Goal: Information Seeking & Learning: Check status

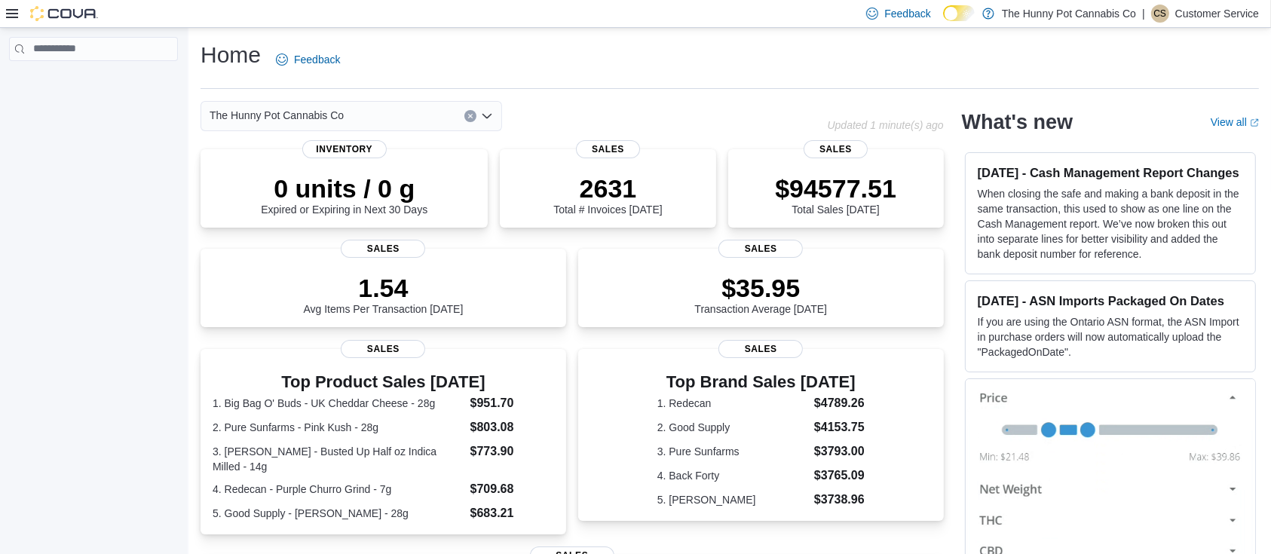
click at [13, 14] on icon at bounding box center [12, 13] width 12 height 9
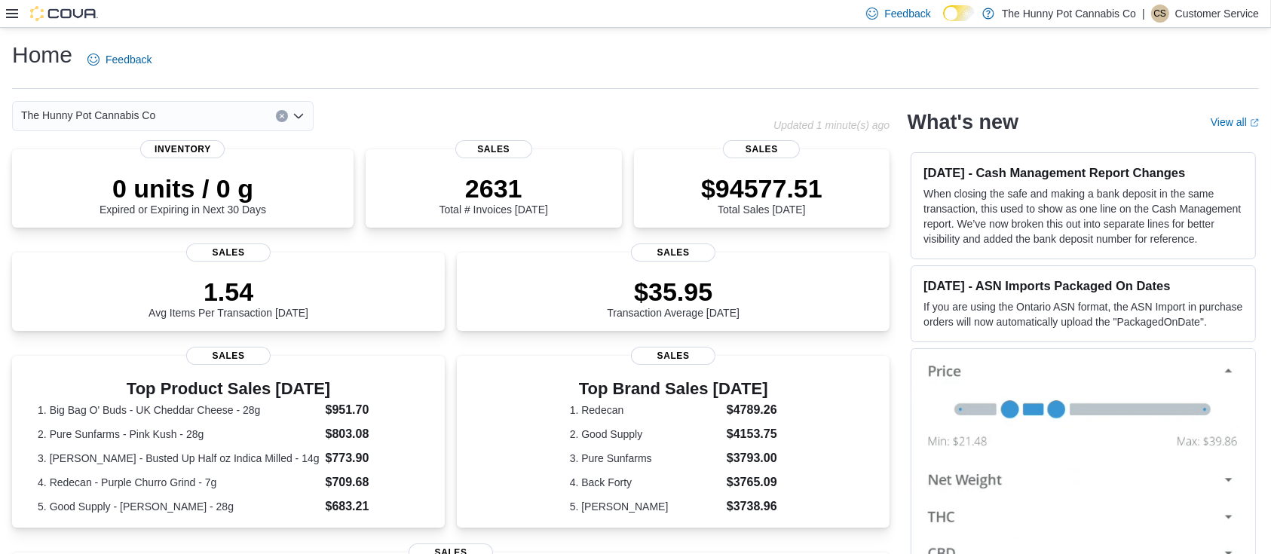
click at [13, 15] on icon at bounding box center [12, 14] width 12 height 12
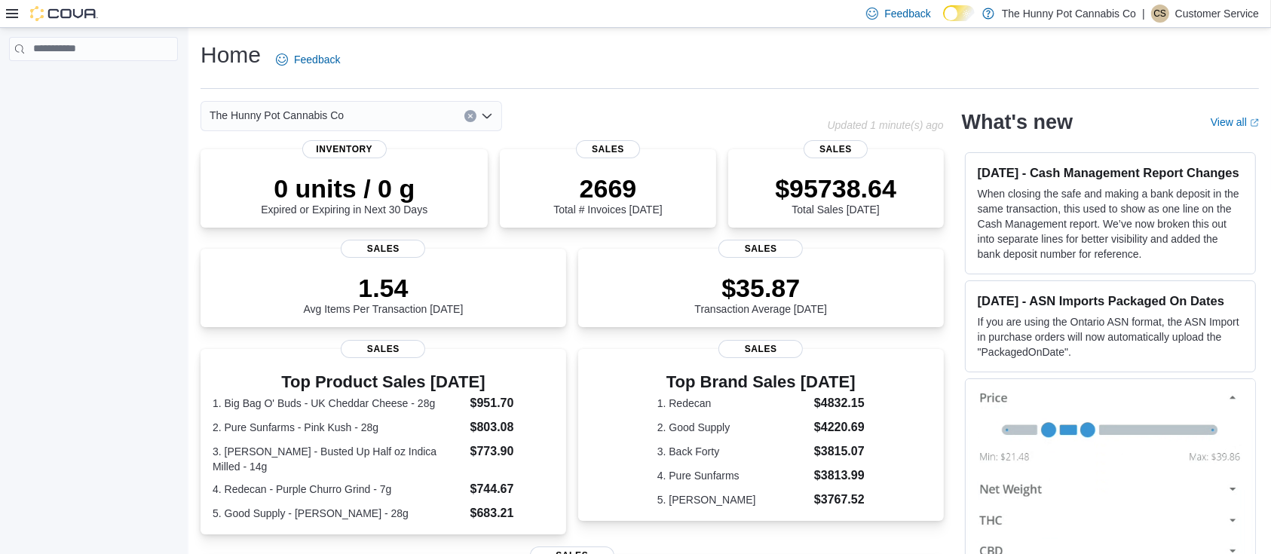
click at [18, 17] on div at bounding box center [52, 13] width 92 height 15
click at [1068, 66] on div "Home Feedback" at bounding box center [729, 59] width 1058 height 39
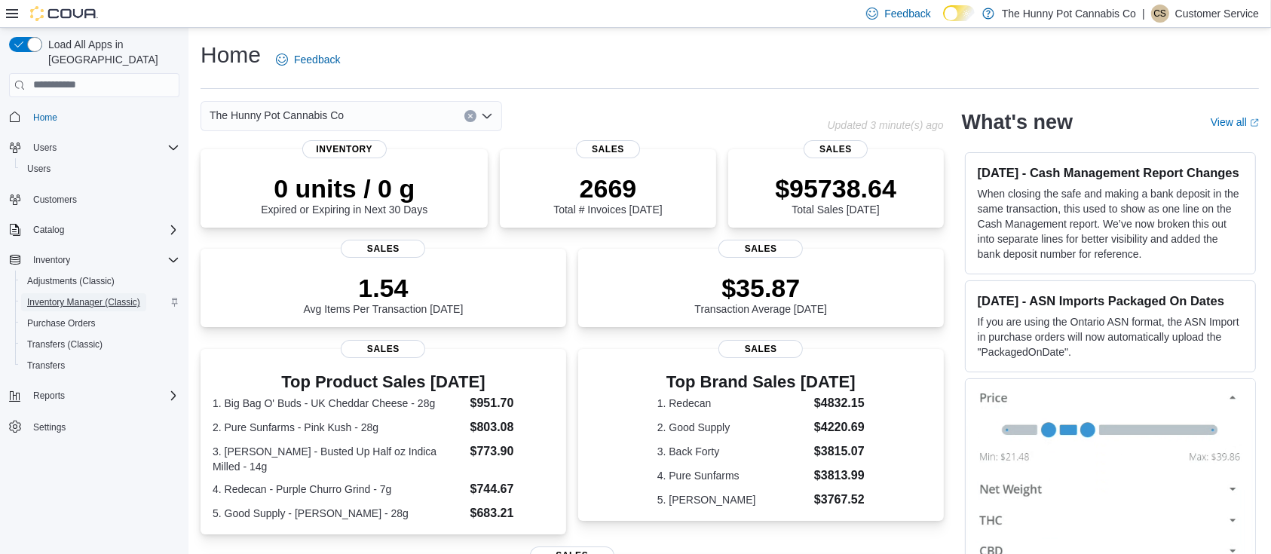
click at [94, 296] on span "Inventory Manager (Classic)" at bounding box center [83, 302] width 113 height 12
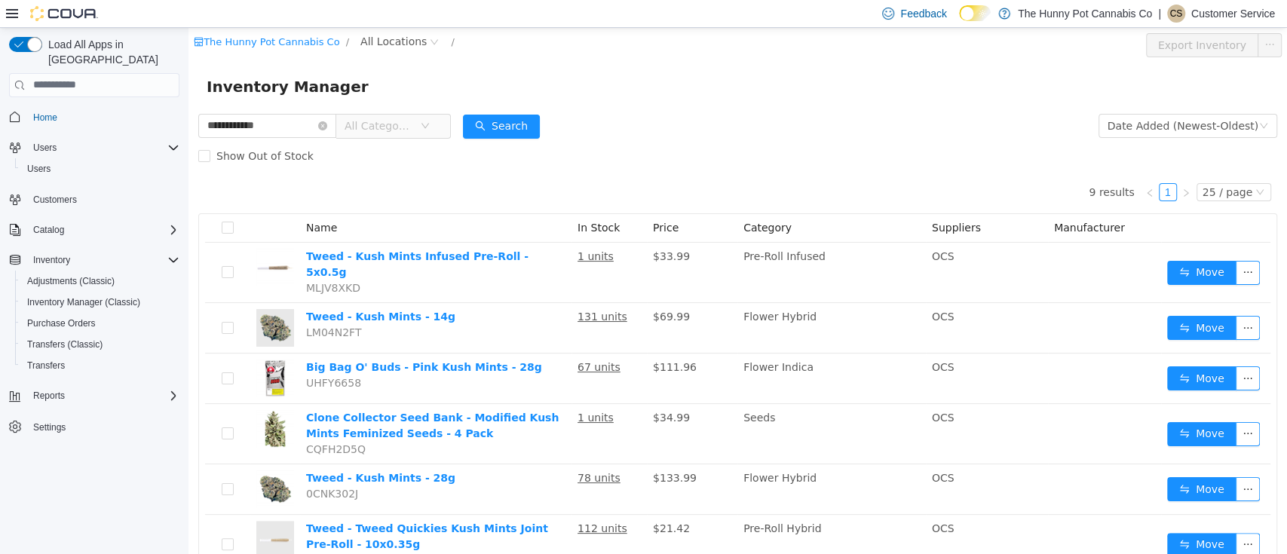
type input "**********"
click at [364, 32] on span "All Locations" at bounding box center [393, 40] width 66 height 17
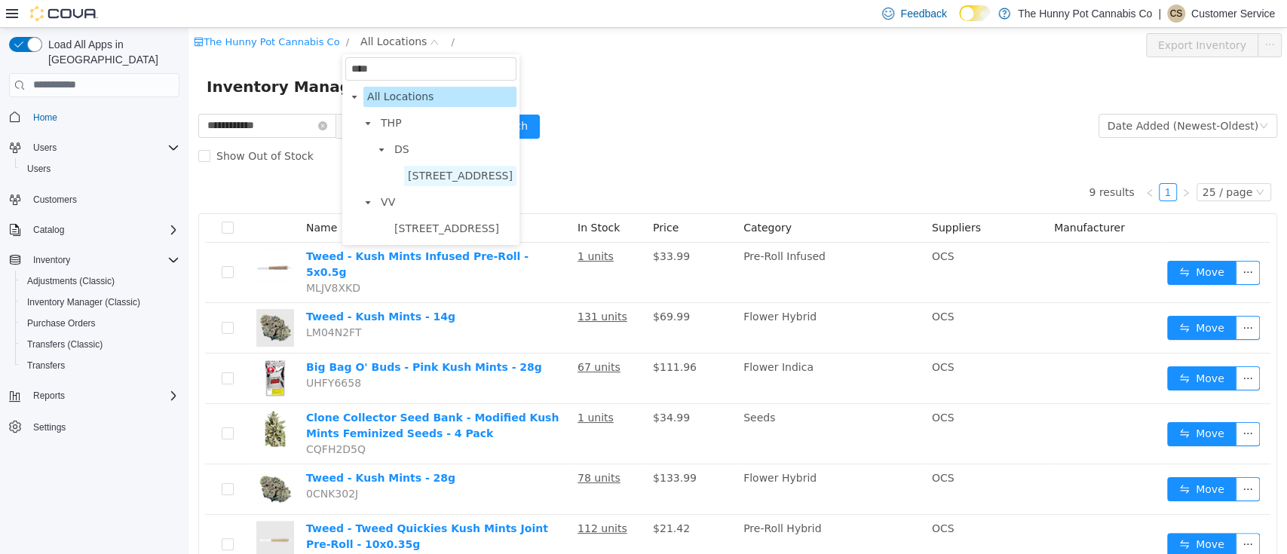
type input "****"
click at [415, 177] on span "7481 Oakwood Drive" at bounding box center [460, 175] width 105 height 12
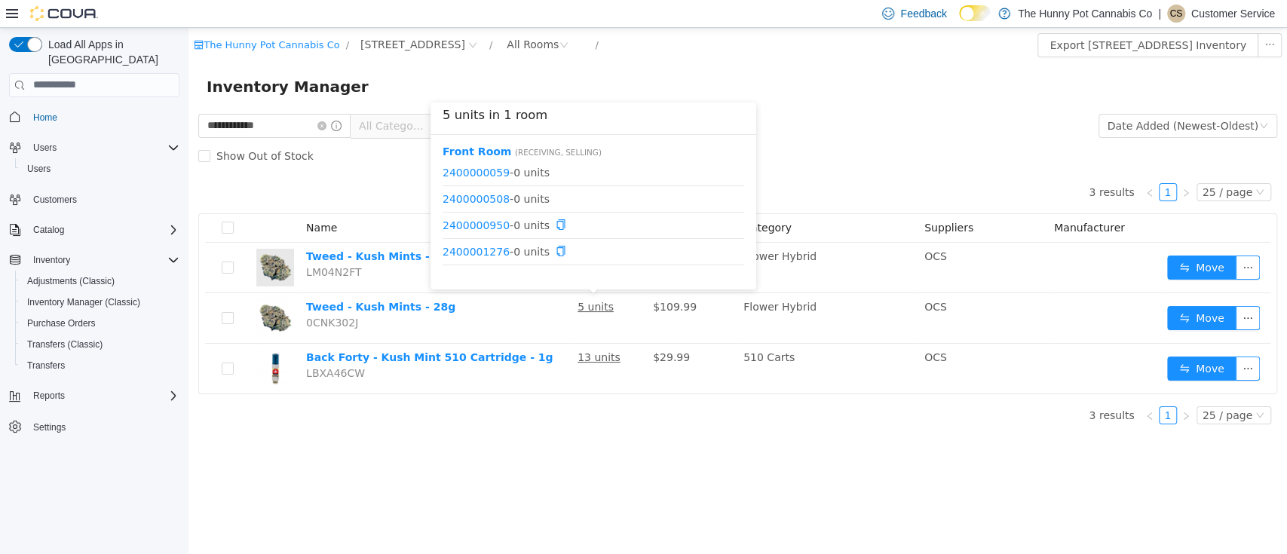
scroll to position [335, 0]
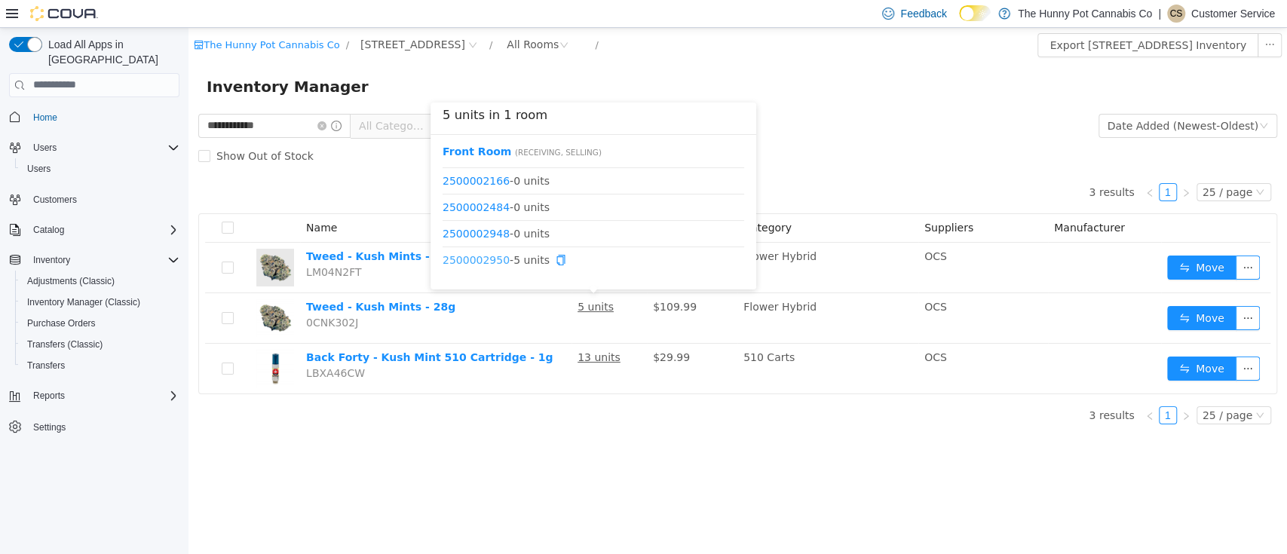
click at [479, 263] on link "2500002950" at bounding box center [475, 259] width 67 height 12
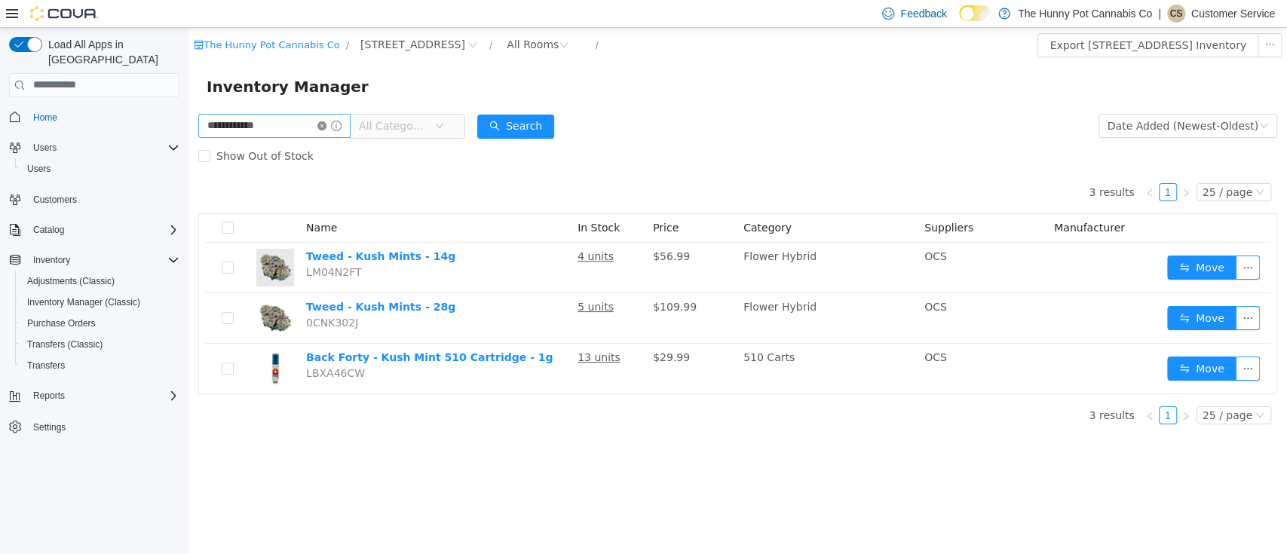
click at [326, 126] on icon "icon: close-circle" at bounding box center [321, 125] width 9 height 9
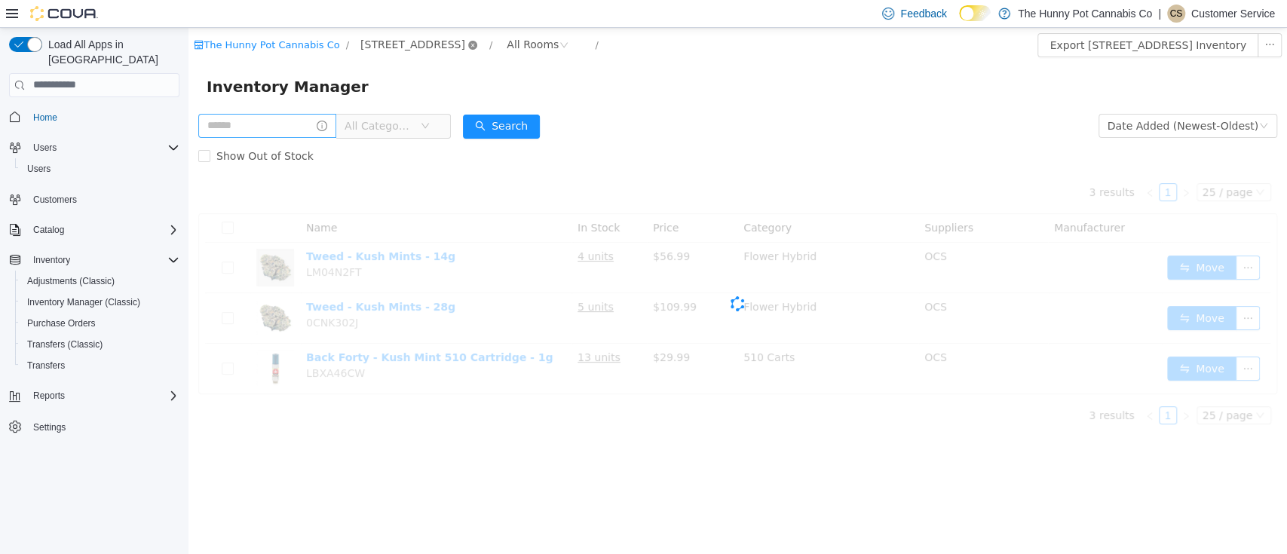
click at [468, 43] on icon "icon: close-circle" at bounding box center [472, 44] width 9 height 9
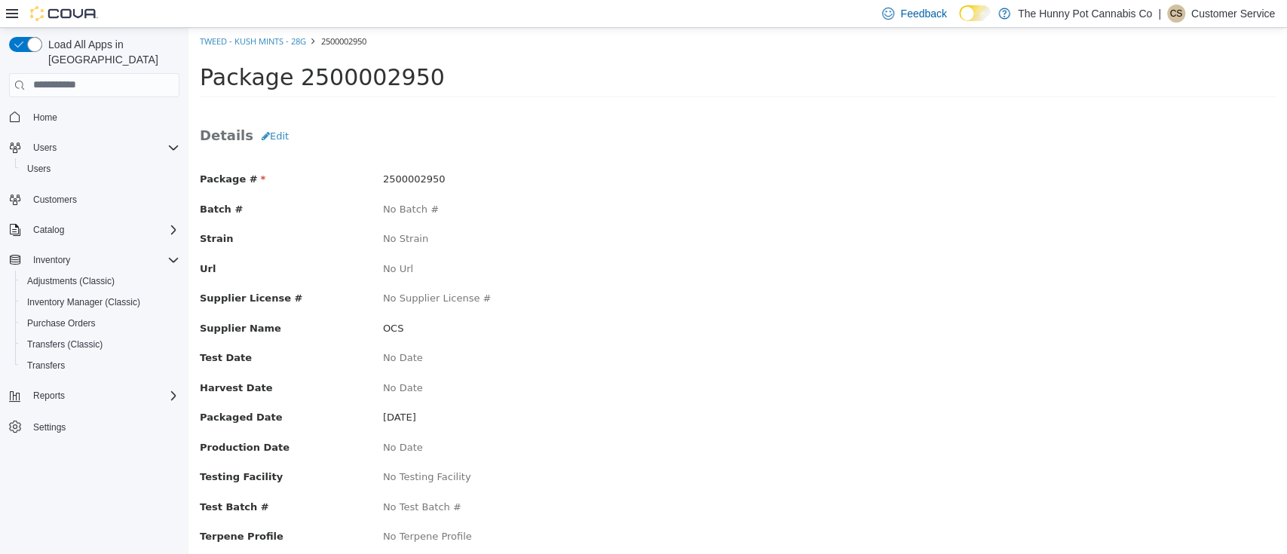
scroll to position [122, 0]
